Goal: Find specific page/section: Find specific page/section

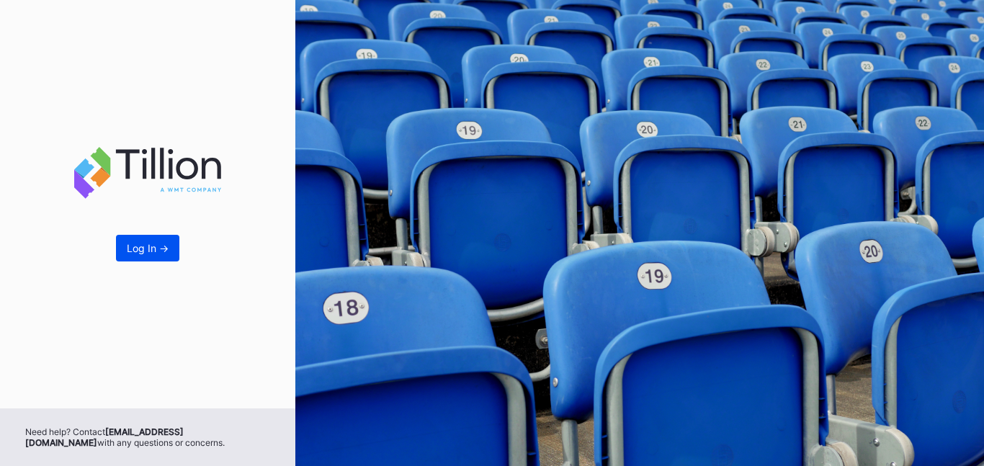
click at [156, 243] on div "Log In ->" at bounding box center [148, 248] width 42 height 12
click at [164, 255] on button "Log In ->" at bounding box center [147, 248] width 63 height 27
click at [159, 246] on div "Log In ->" at bounding box center [148, 248] width 42 height 12
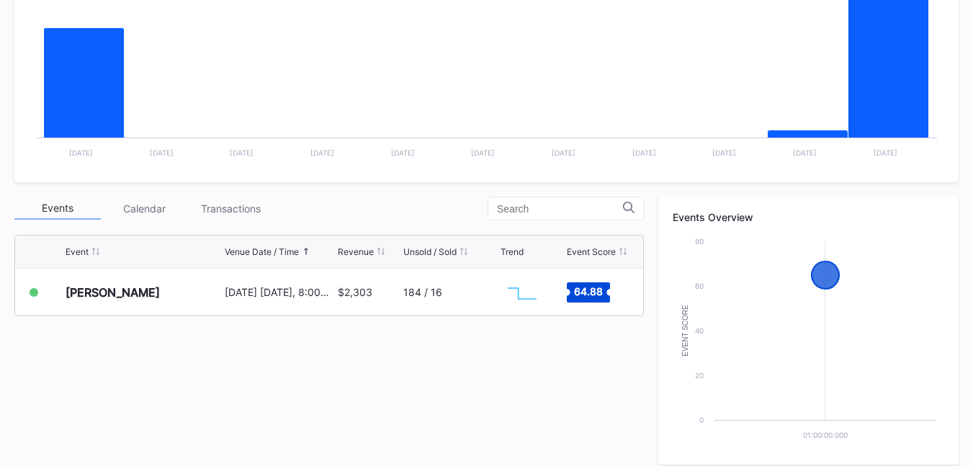
scroll to position [360, 0]
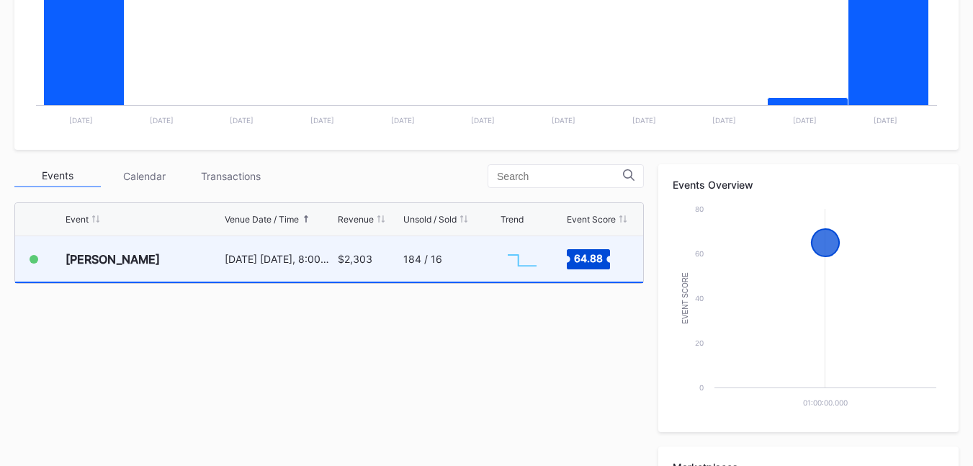
click at [492, 256] on div "184 / 16" at bounding box center [450, 258] width 94 height 45
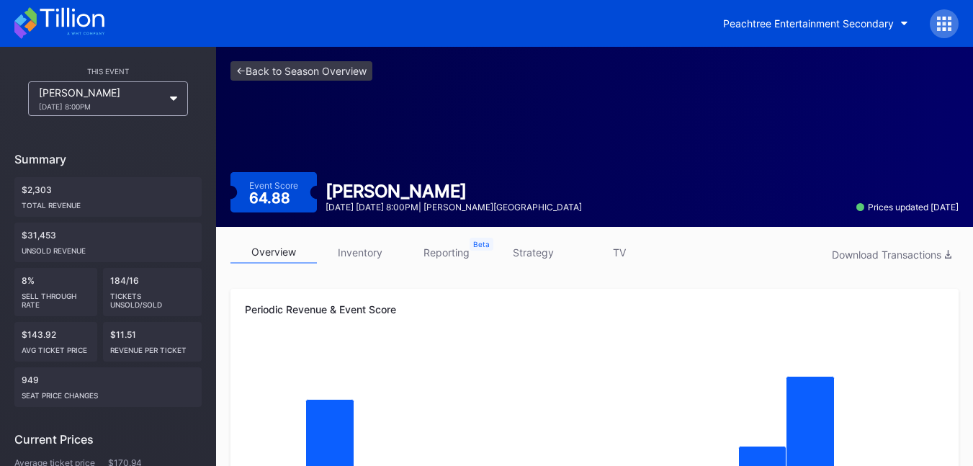
click at [525, 254] on link "strategy" at bounding box center [533, 252] width 86 height 22
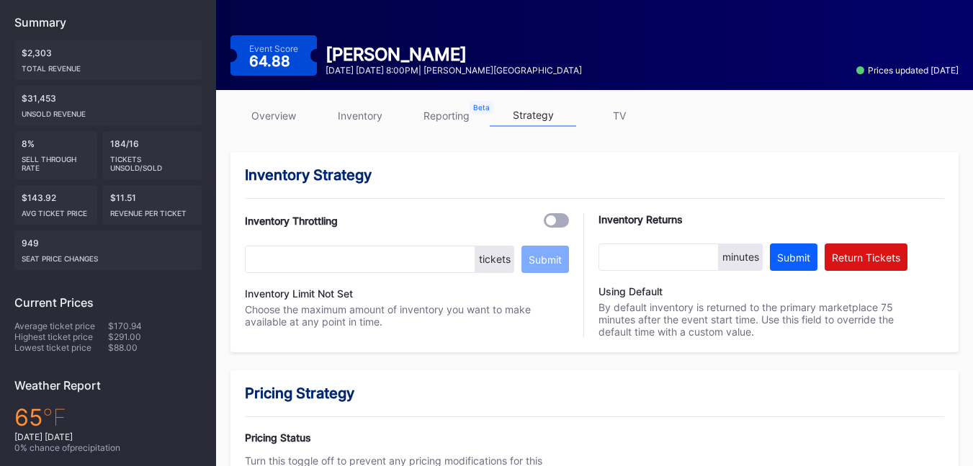
scroll to position [144, 0]
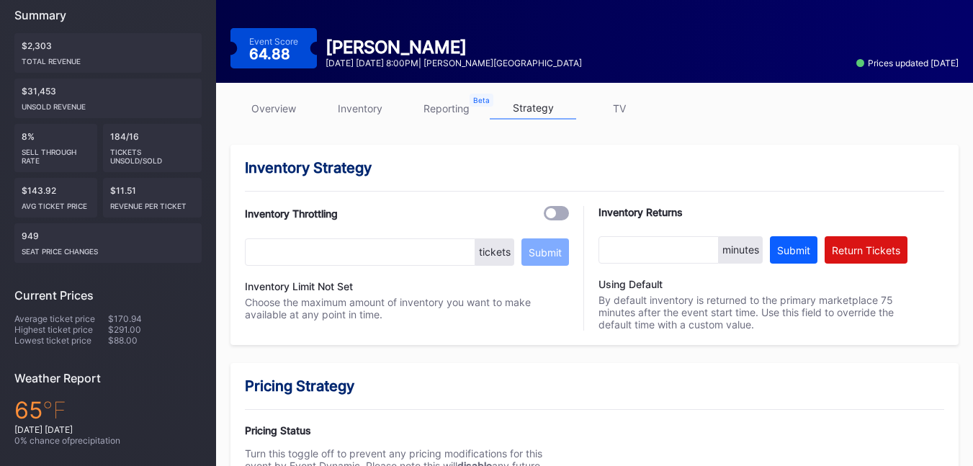
click at [351, 105] on link "inventory" at bounding box center [360, 108] width 86 height 22
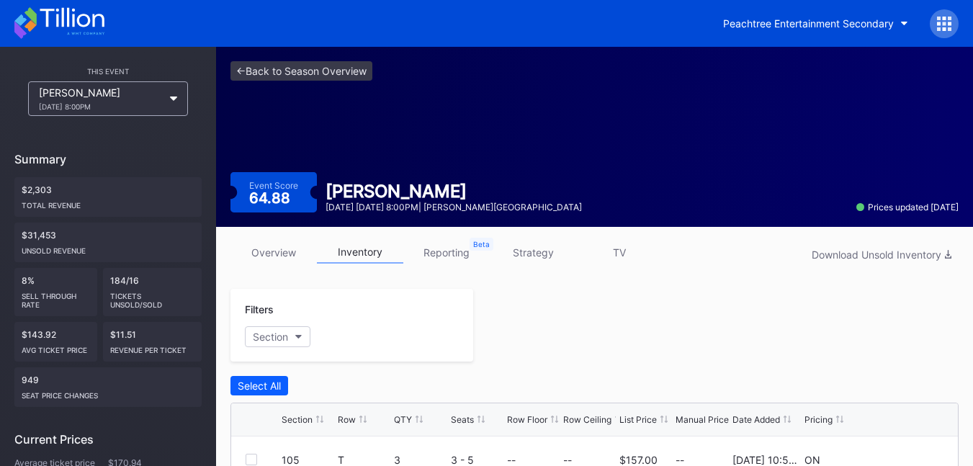
click at [449, 254] on link "reporting" at bounding box center [446, 252] width 86 height 22
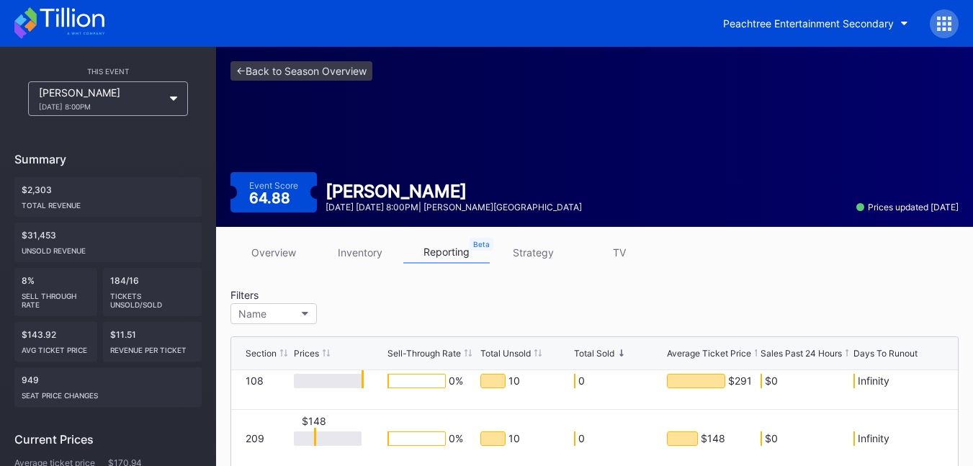
click at [270, 249] on link "overview" at bounding box center [273, 252] width 86 height 22
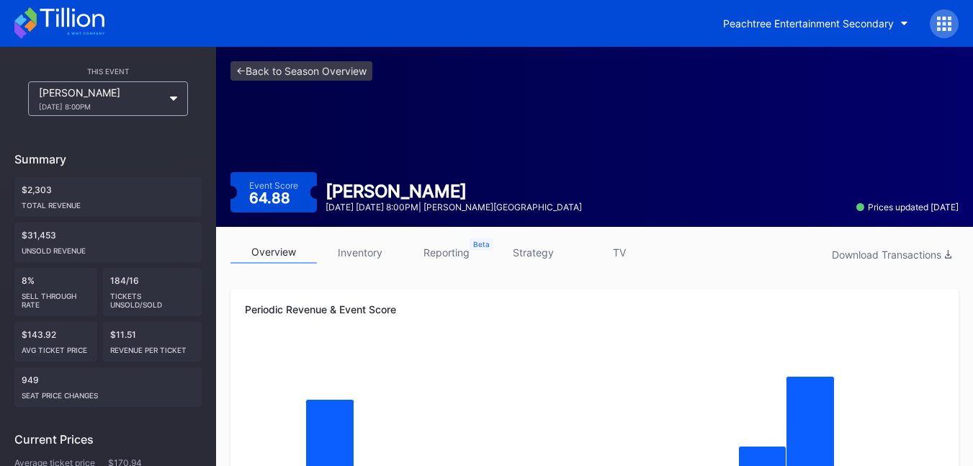
click at [109, 103] on div "[PERSON_NAME] Top [DATE] 8:00PM" at bounding box center [101, 98] width 124 height 24
click at [238, 70] on link "<- Back to Season Overview" at bounding box center [301, 70] width 142 height 19
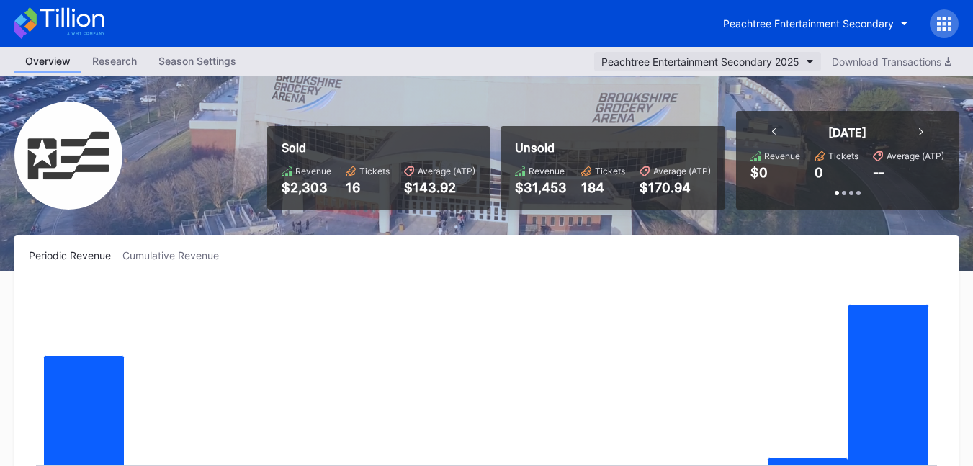
click at [793, 61] on div "Peachtree Entertainment Secondary 2025" at bounding box center [700, 61] width 198 height 12
